Goal: Task Accomplishment & Management: Complete application form

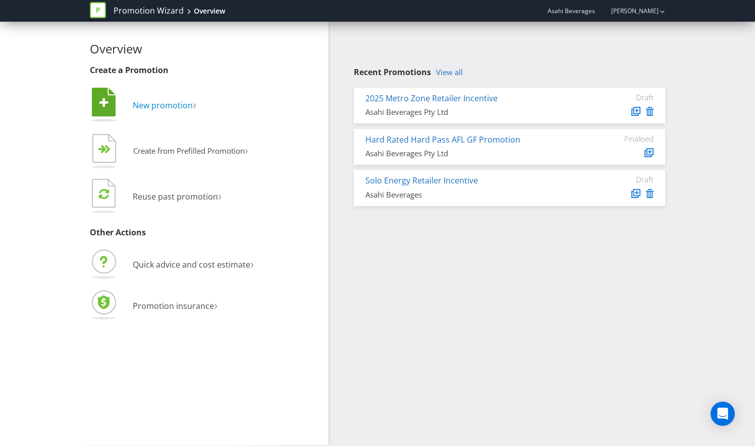
click at [167, 101] on span "New promotion" at bounding box center [163, 105] width 60 height 11
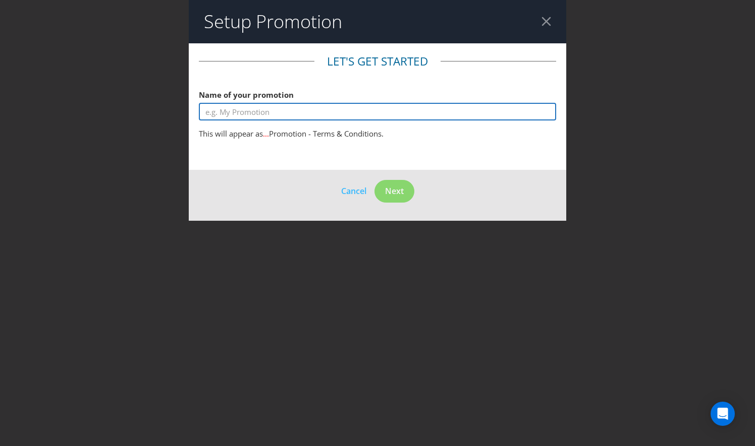
click at [282, 113] on input "text" at bounding box center [377, 112] width 357 height 18
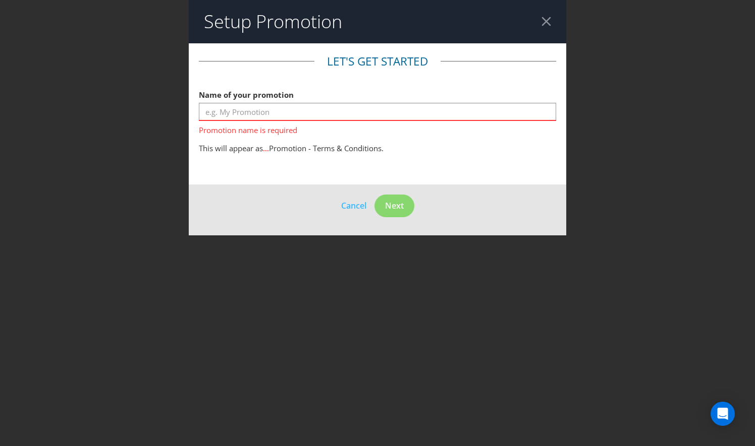
click at [464, 157] on main "Let's get started Name of your promotion Promotion name is required This will a…" at bounding box center [377, 113] width 377 height 141
click at [360, 213] on footer "Cancel Next" at bounding box center [377, 210] width 377 height 51
click at [358, 209] on span "Cancel" at bounding box center [353, 205] width 25 height 11
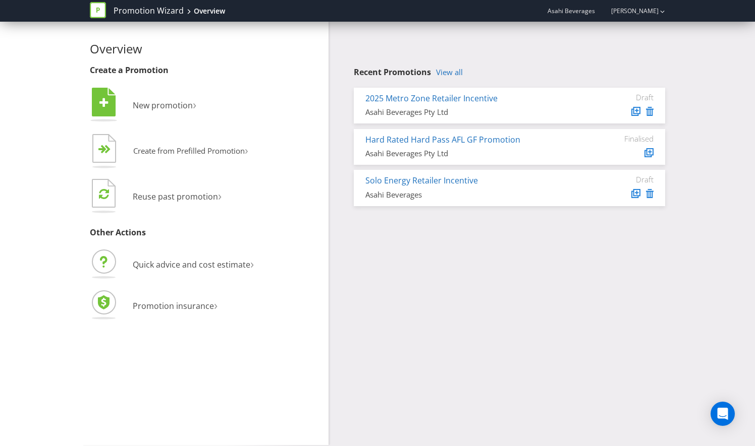
click at [327, 398] on div "Overview Create a Promotion  New promotion ›   Create from Prefilled Promoti…" at bounding box center [205, 234] width 246 height 424
